Goal: Transaction & Acquisition: Download file/media

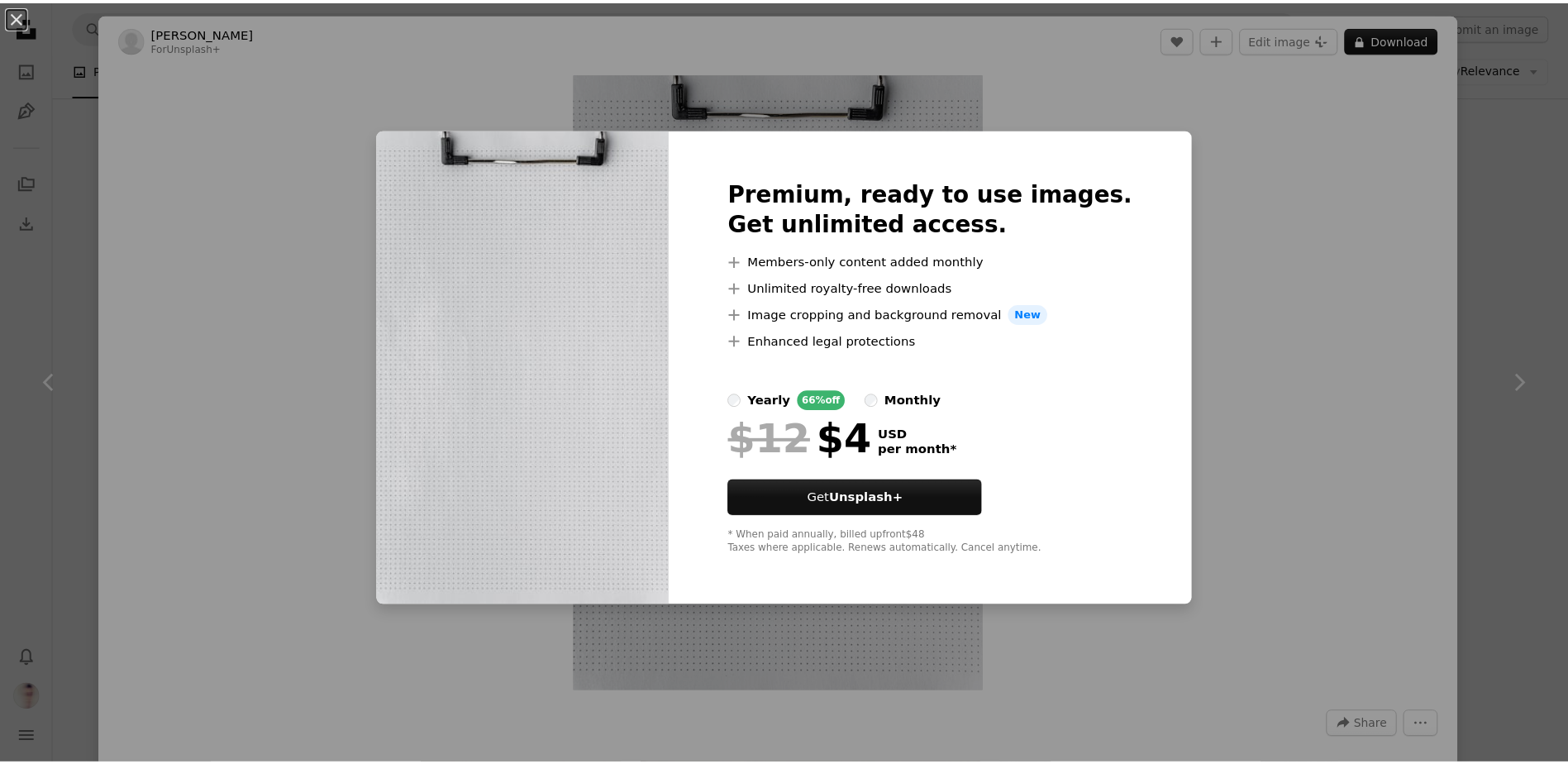
scroll to position [19418, 0]
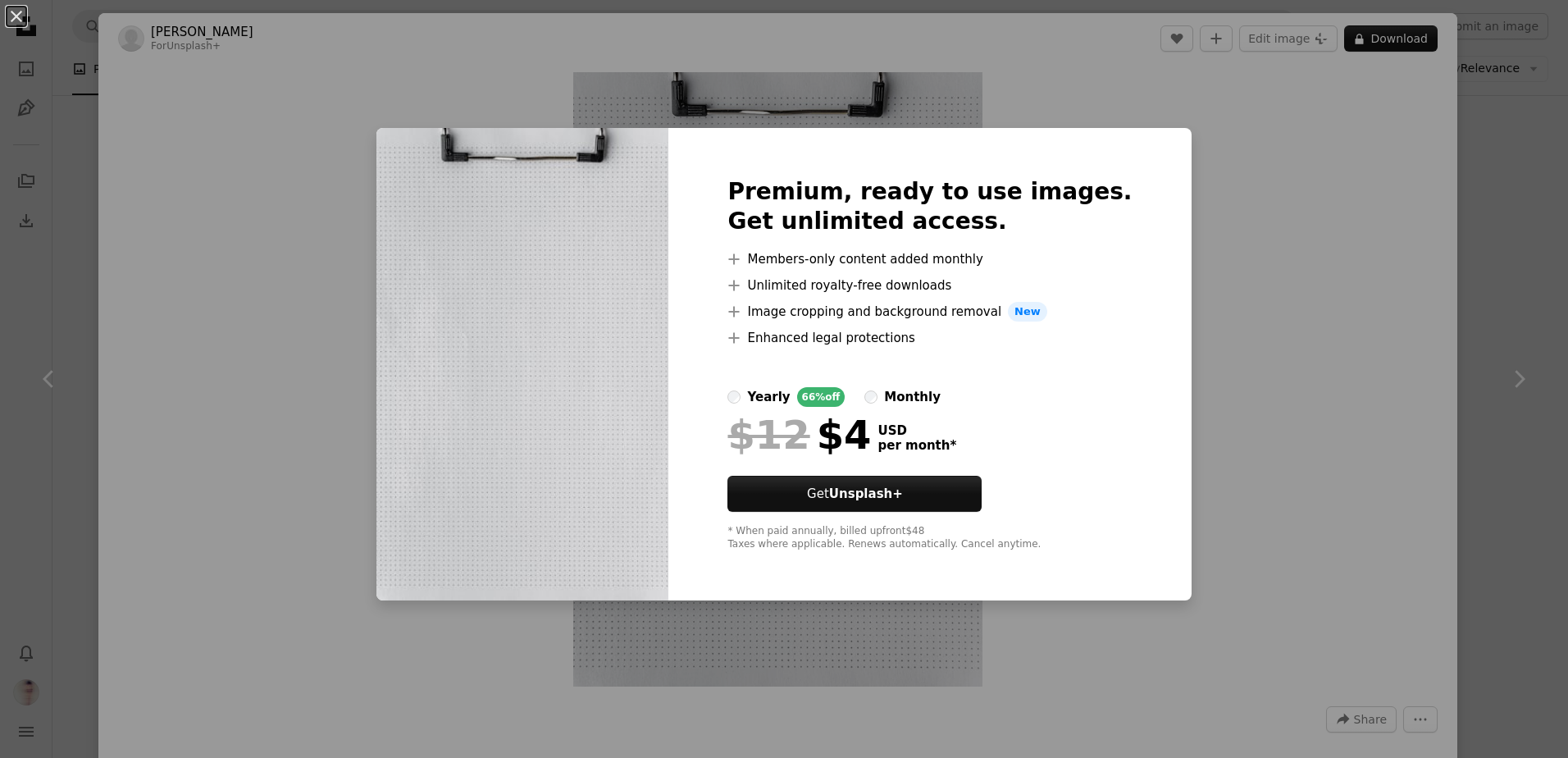
click at [1295, 357] on div "An X shape Premium, ready to use images. Get unlimited access. A plus sign Memb…" at bounding box center [784, 379] width 1568 height 758
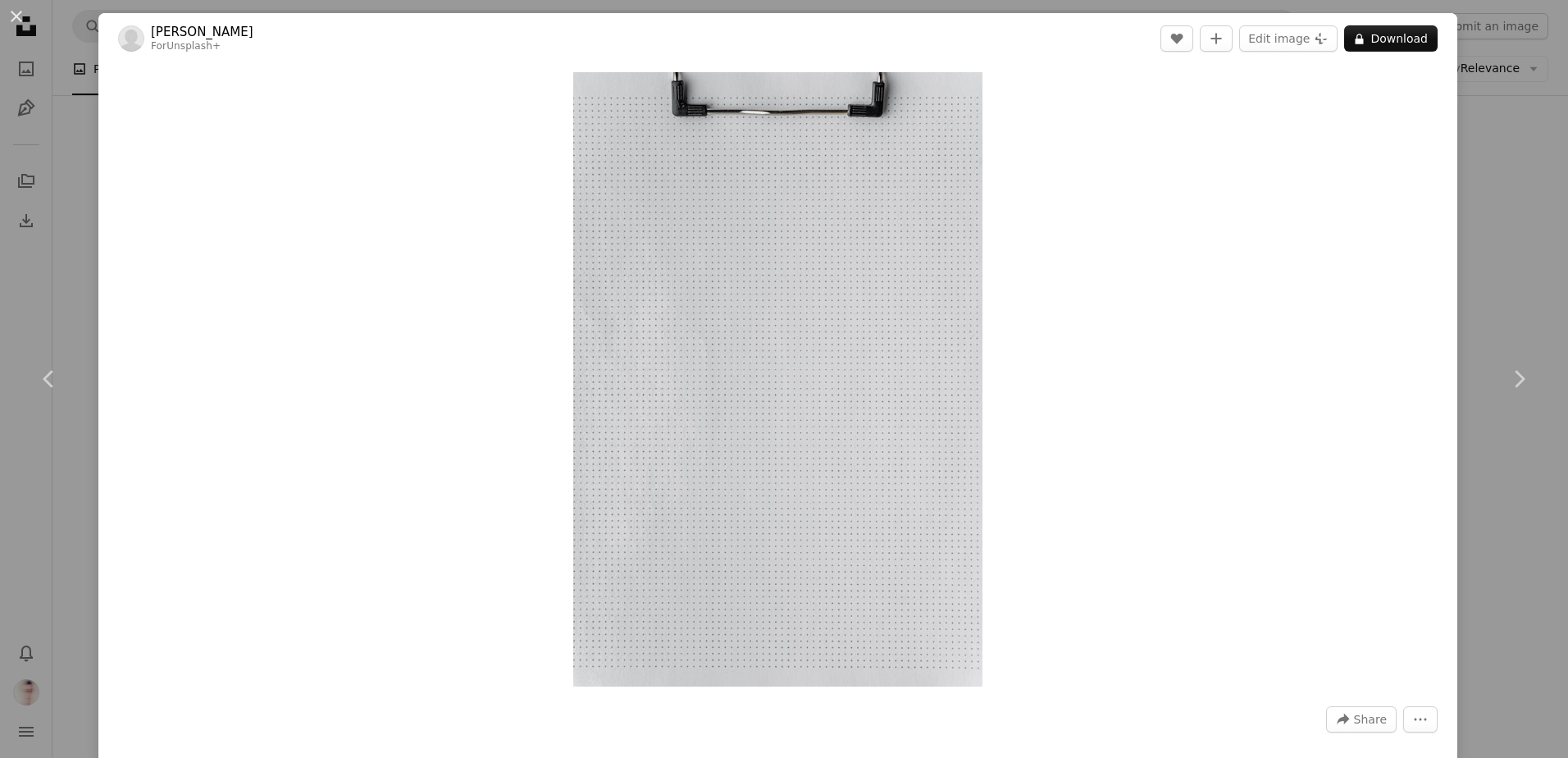
click at [1508, 242] on div "An X shape Chevron left Chevron right [PERSON_NAME] For Unsplash+ A heart A plu…" at bounding box center [784, 379] width 1568 height 758
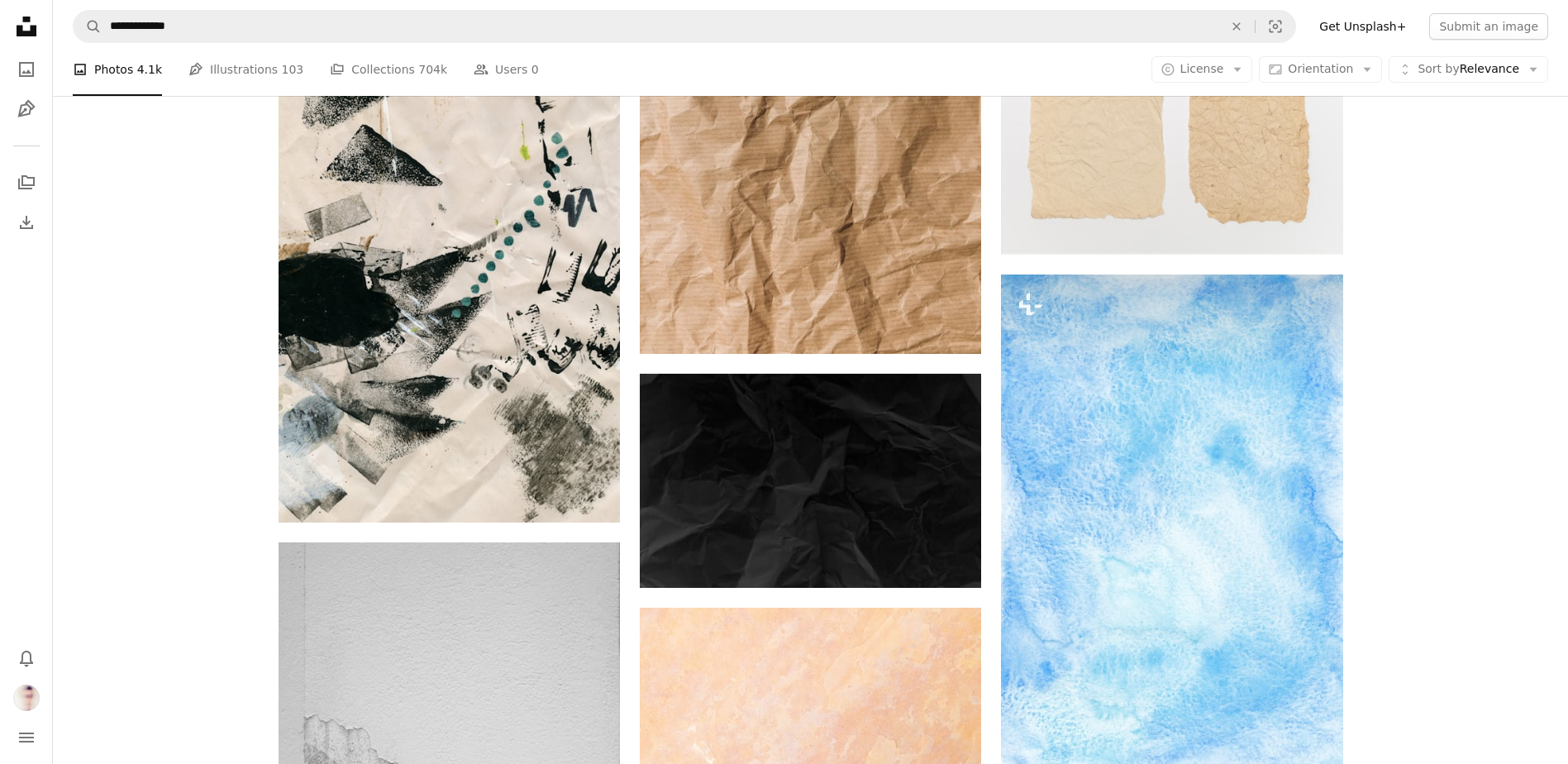
scroll to position [34137, 0]
